Goal: Task Accomplishment & Management: Use online tool/utility

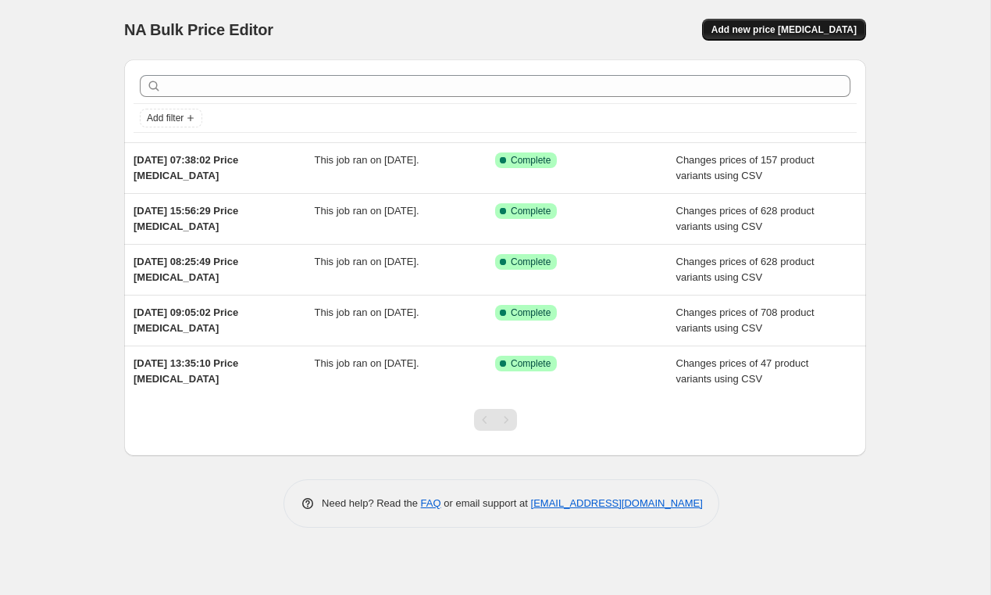
click at [818, 24] on span "Add new price [MEDICAL_DATA]" at bounding box center [784, 29] width 145 height 13
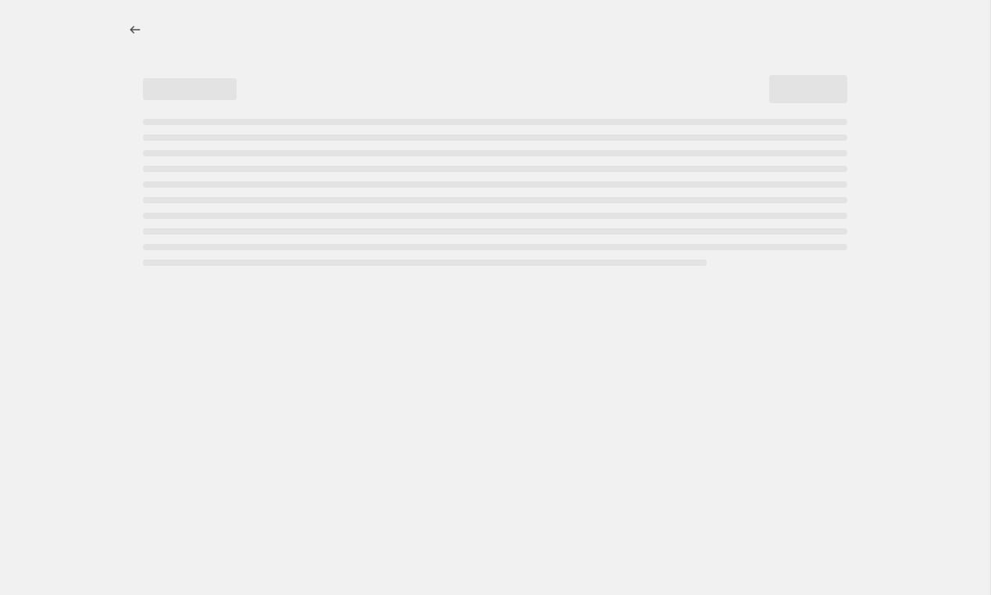
select select "percentage"
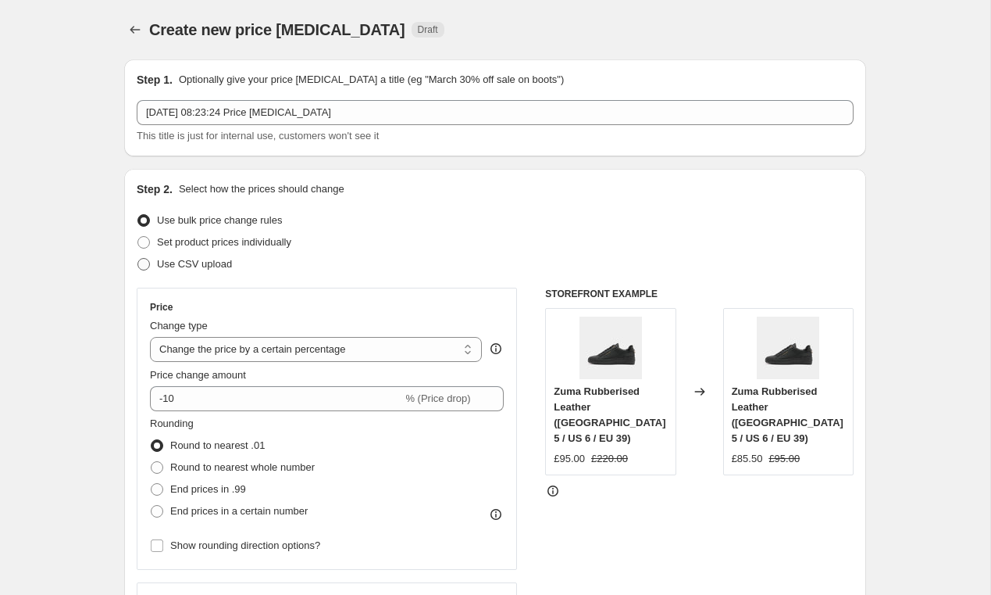
click at [171, 257] on span "Use CSV upload" at bounding box center [194, 264] width 75 height 16
click at [138, 258] on input "Use CSV upload" at bounding box center [138, 258] width 1 height 1
radio input "true"
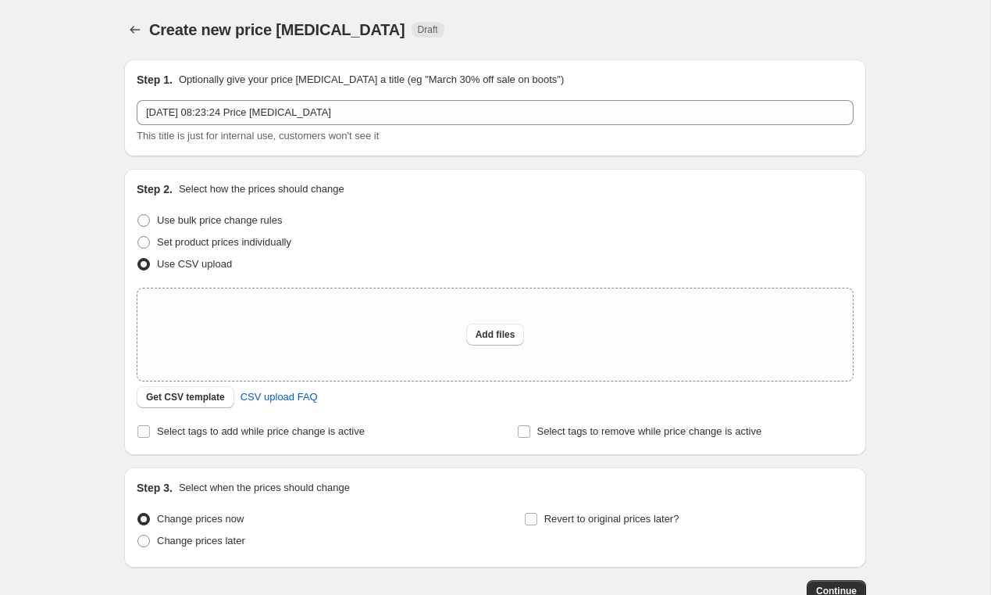
click at [195, 410] on div "Step 2. Select how the prices should change Use bulk price change rules Set pro…" at bounding box center [495, 311] width 717 height 261
click at [202, 399] on span "Get CSV template" at bounding box center [185, 397] width 79 height 13
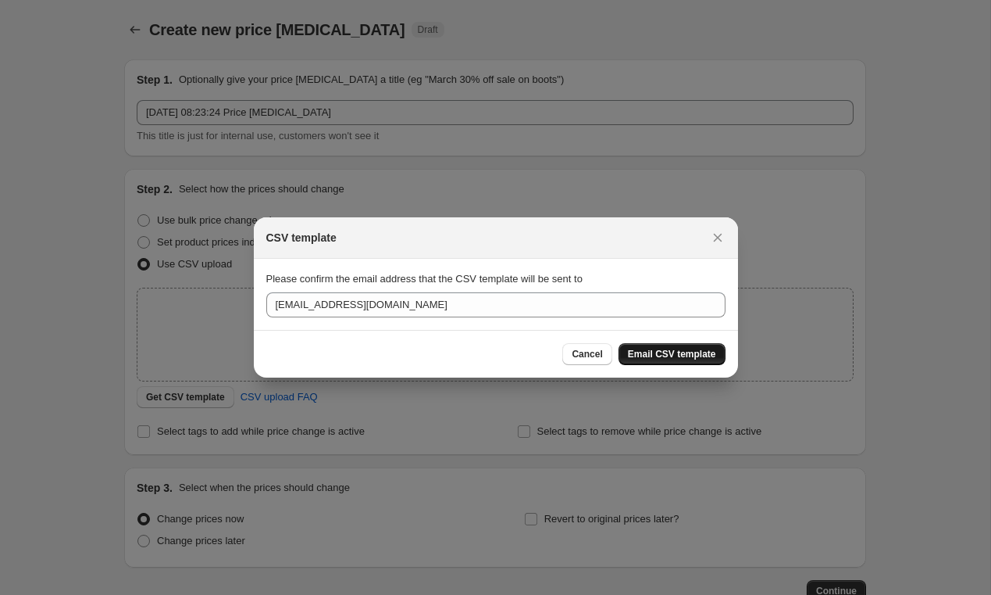
click at [662, 354] on span "Email CSV template" at bounding box center [672, 354] width 88 height 13
